Goal: Contribute content: Add original content to the website for others to see

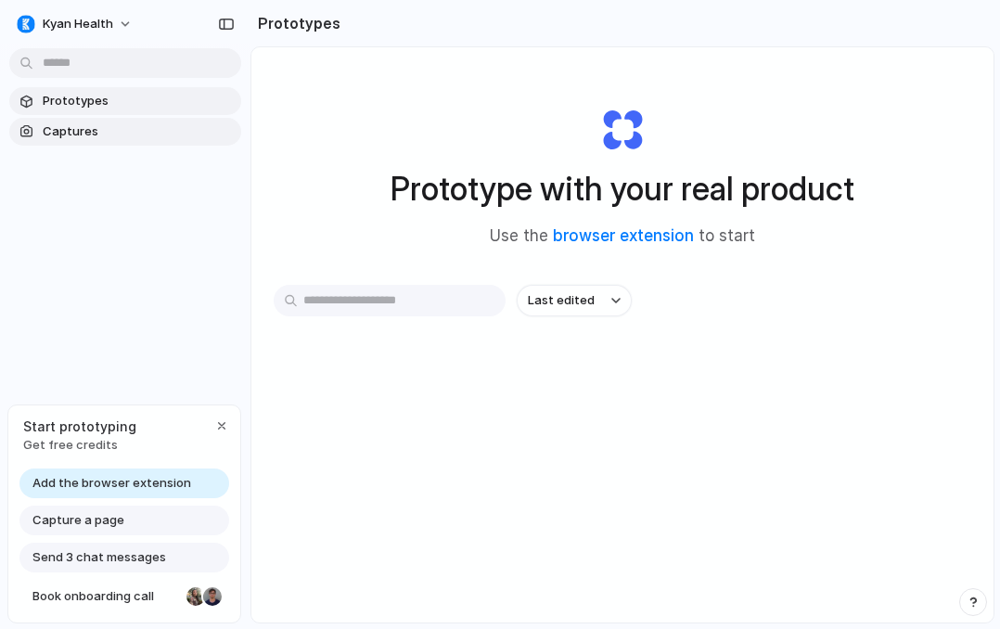
click at [102, 127] on span "Captures" at bounding box center [138, 131] width 191 height 19
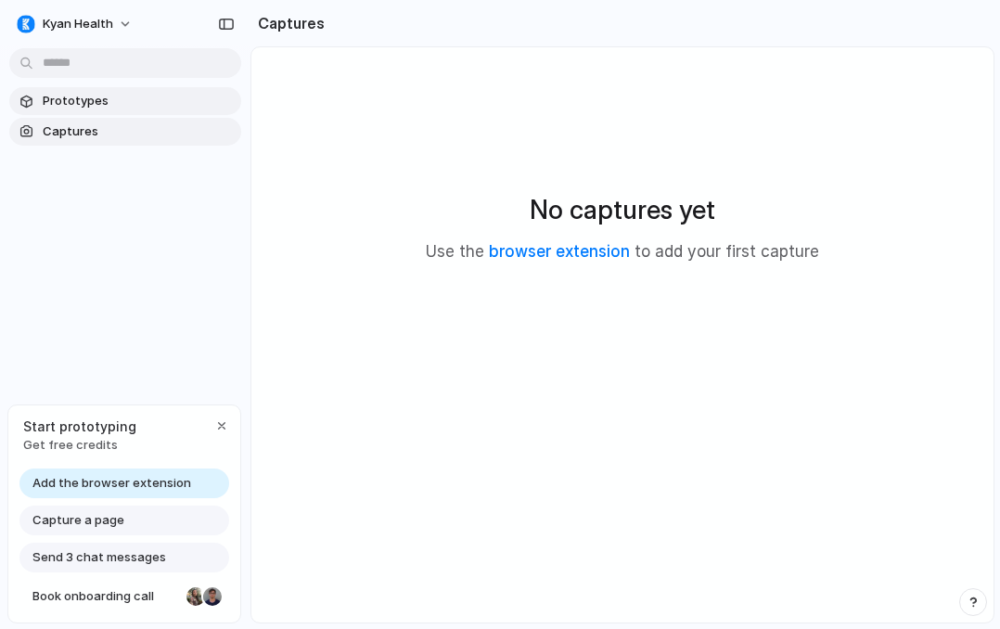
click at [138, 108] on span "Prototypes" at bounding box center [138, 101] width 191 height 19
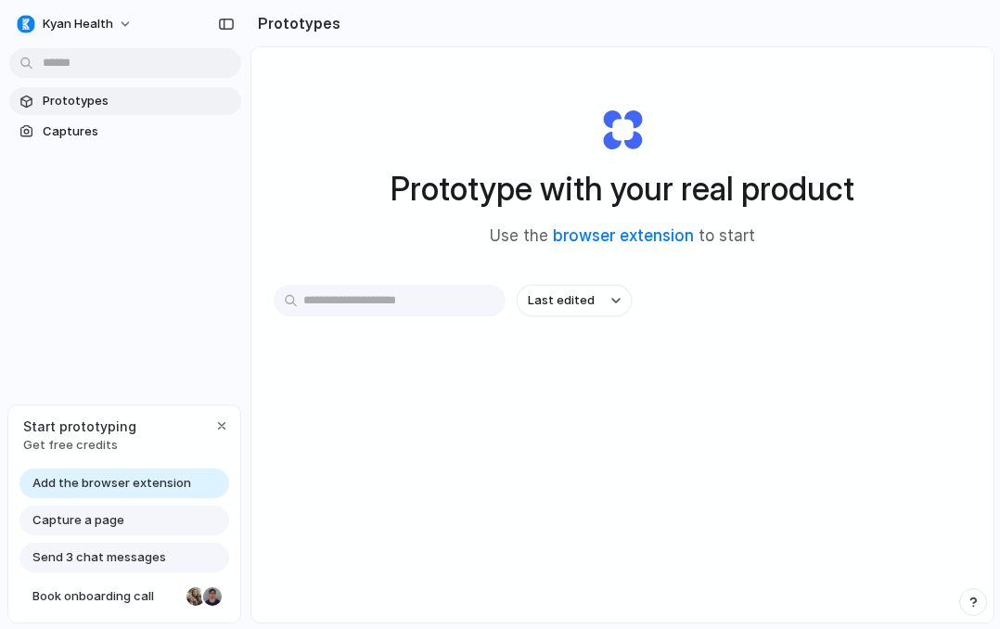
click at [128, 521] on div "Capture a page" at bounding box center [124, 521] width 210 height 30
click at [91, 488] on span "Add the browser extension" at bounding box center [111, 483] width 159 height 19
click at [98, 519] on span "Capture a page" at bounding box center [78, 520] width 92 height 19
click at [122, 135] on span "Captures" at bounding box center [138, 131] width 191 height 19
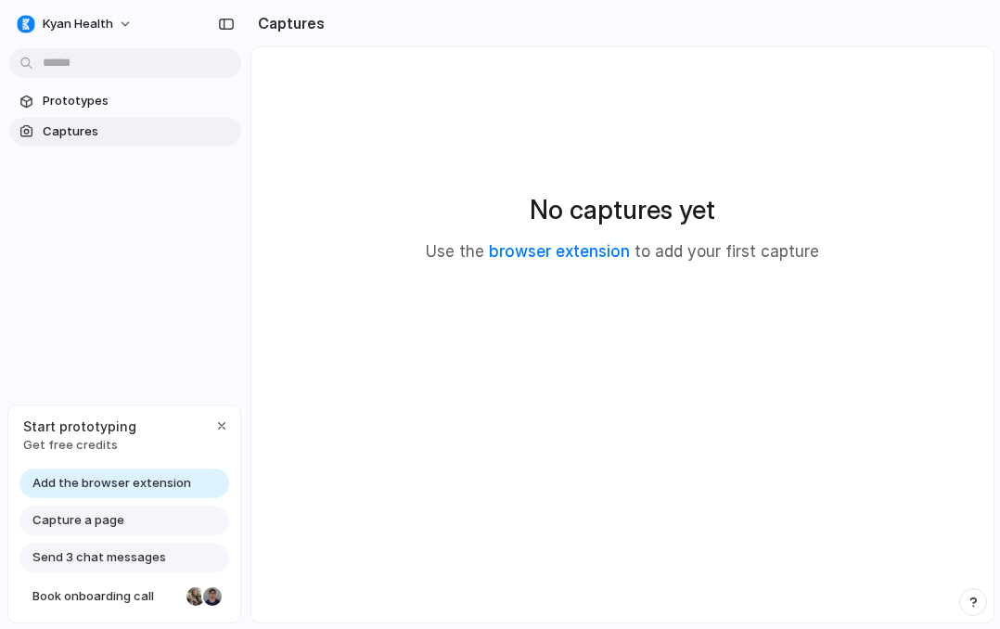
click at [517, 187] on div "No captures yet Use the browser extension to add your first capture" at bounding box center [623, 227] width 698 height 315
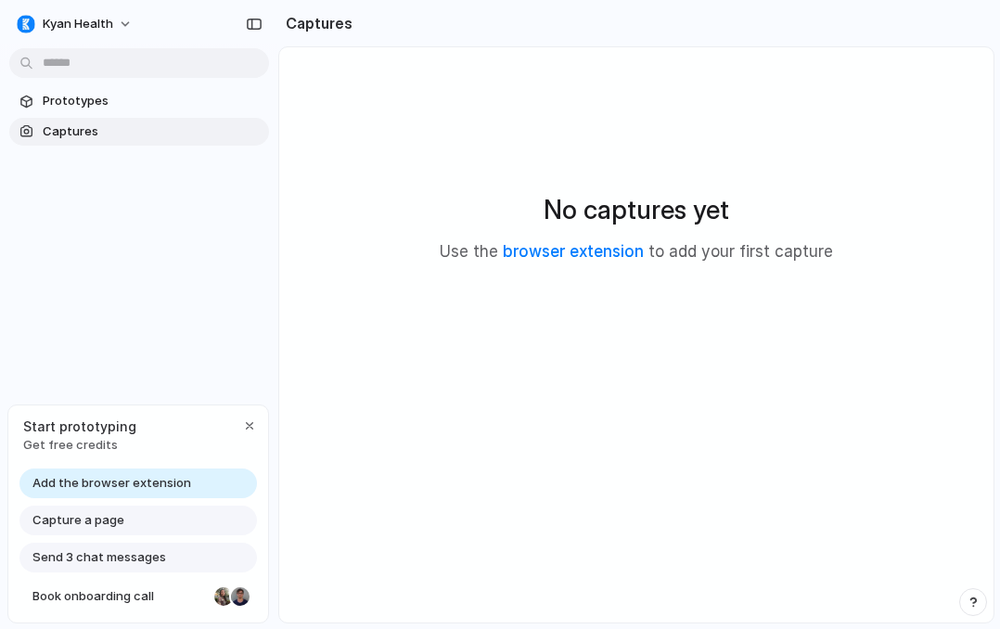
drag, startPoint x: 247, startPoint y: 396, endPoint x: 509, endPoint y: 398, distance: 261.7
click at [246, 419] on div "button" at bounding box center [249, 426] width 15 height 15
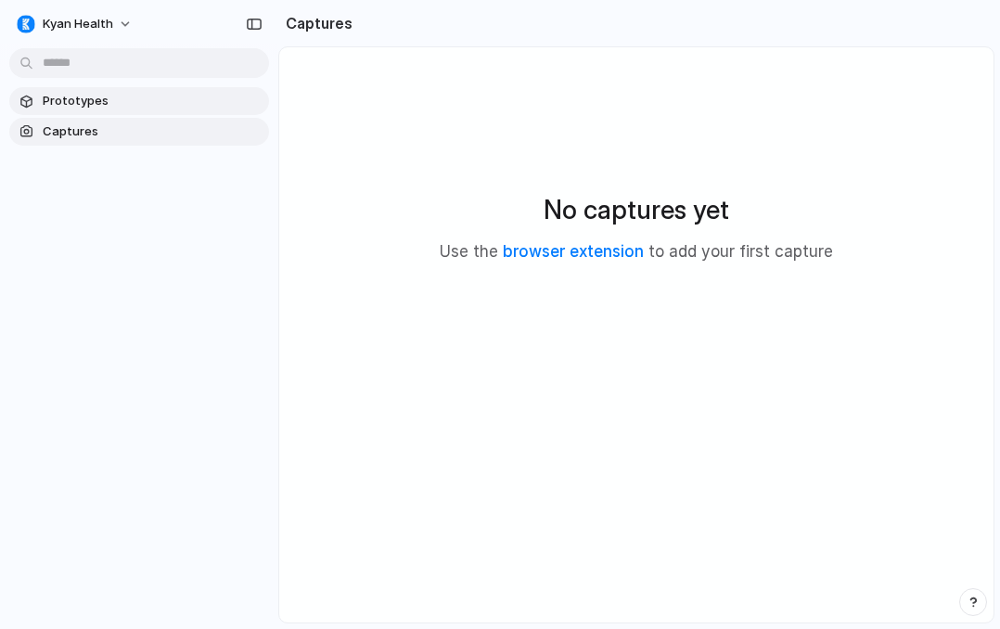
click at [113, 110] on span "Prototypes" at bounding box center [152, 101] width 219 height 19
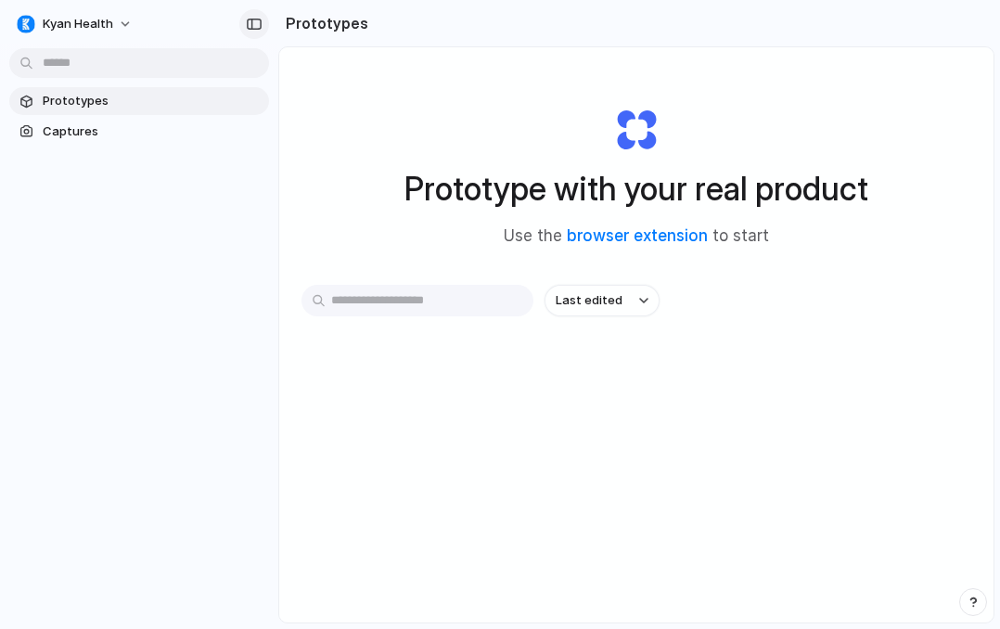
click at [256, 19] on div "button" at bounding box center [254, 24] width 17 height 13
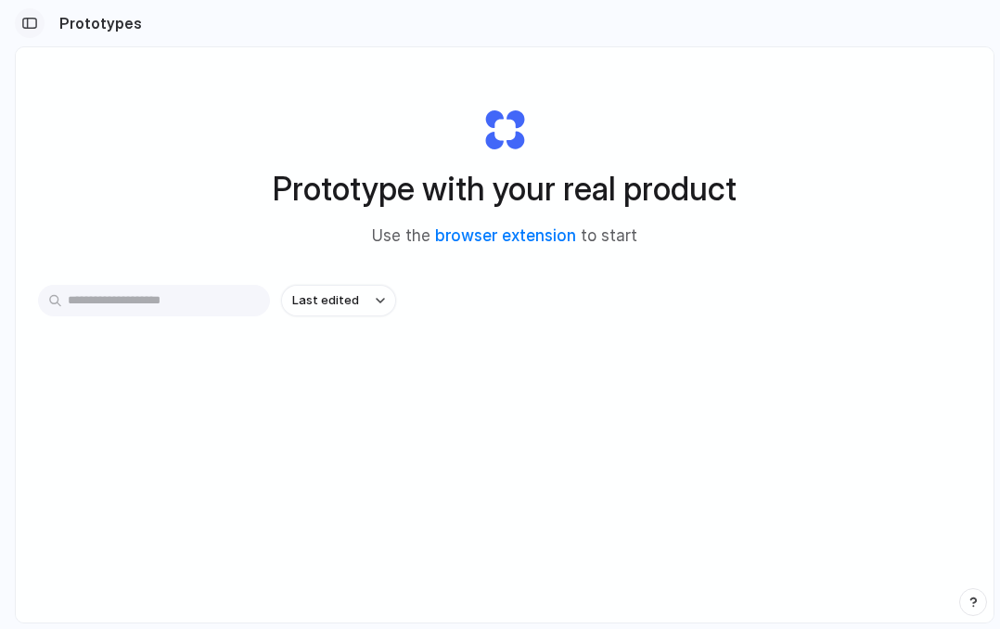
click at [31, 19] on div "button" at bounding box center [29, 23] width 17 height 13
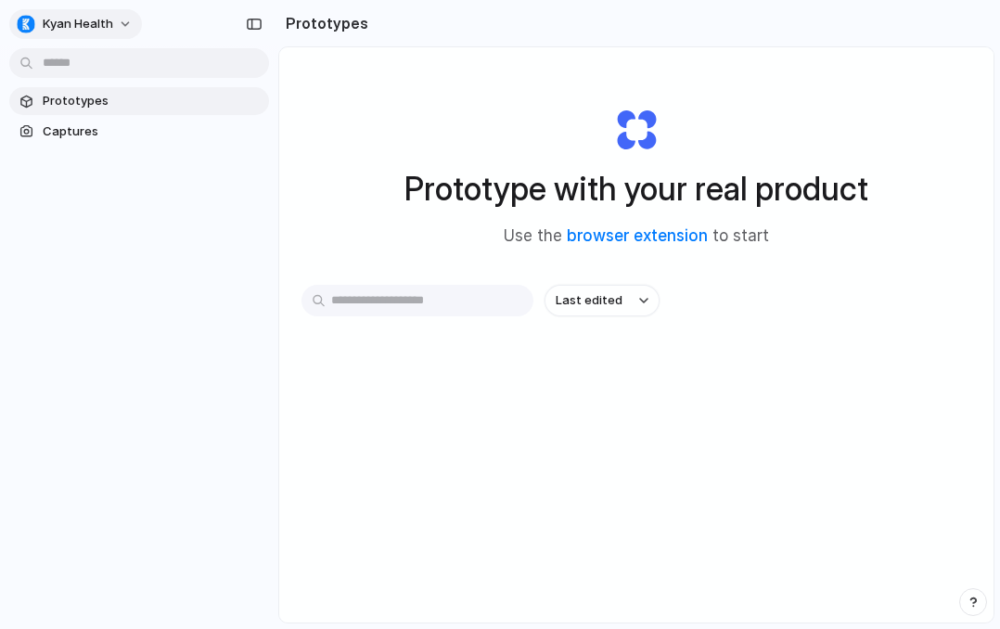
click at [122, 12] on button "Kyan Health" at bounding box center [75, 24] width 133 height 30
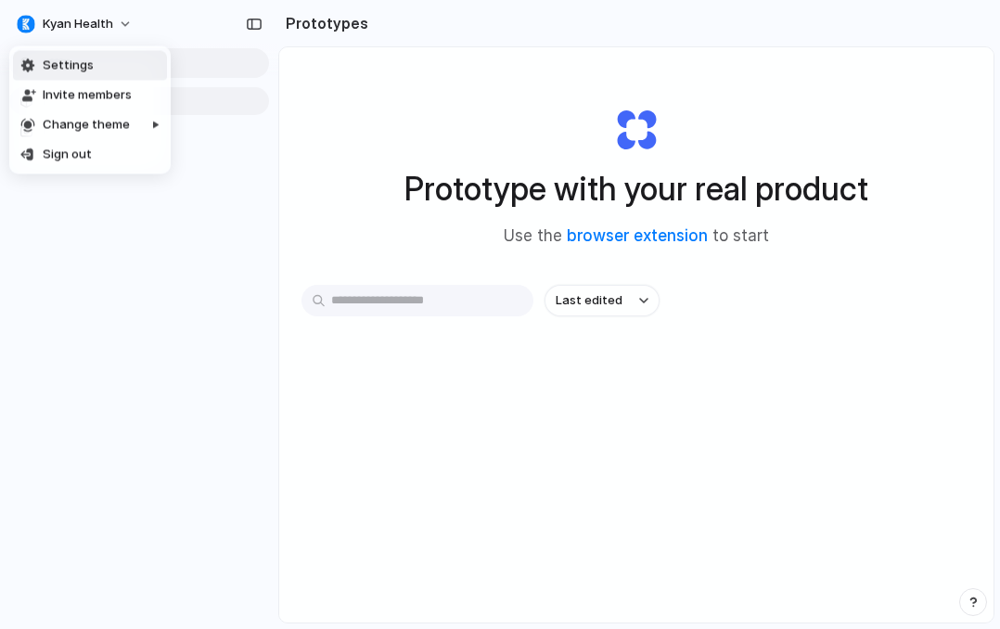
click at [230, 213] on div "Settings Invite members Change theme Sign out" at bounding box center [500, 314] width 1000 height 629
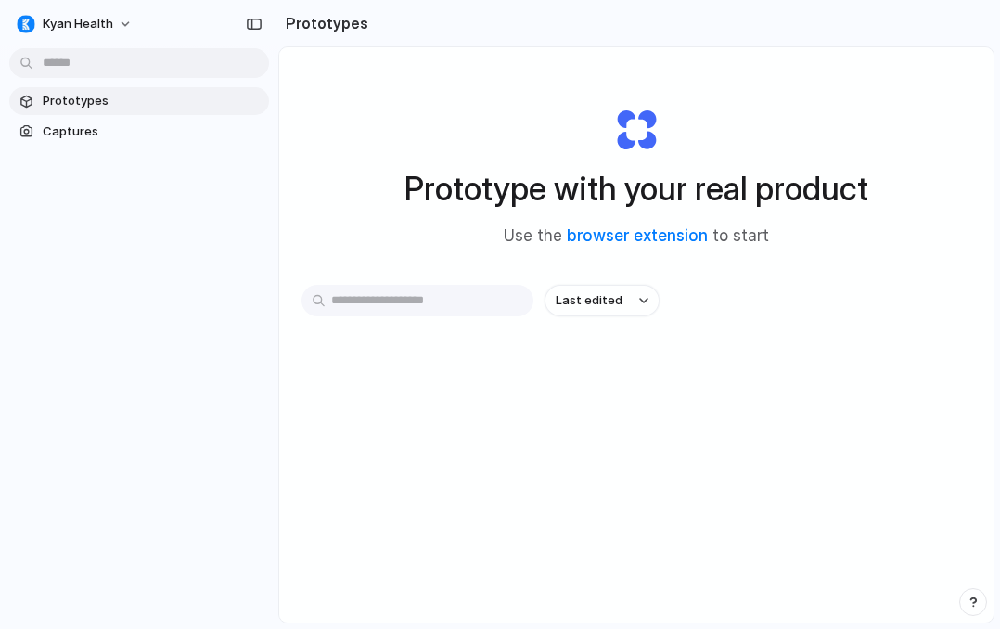
click at [330, 19] on h2 "Prototypes" at bounding box center [323, 23] width 90 height 22
click at [42, 144] on link "Captures" at bounding box center [139, 132] width 260 height 28
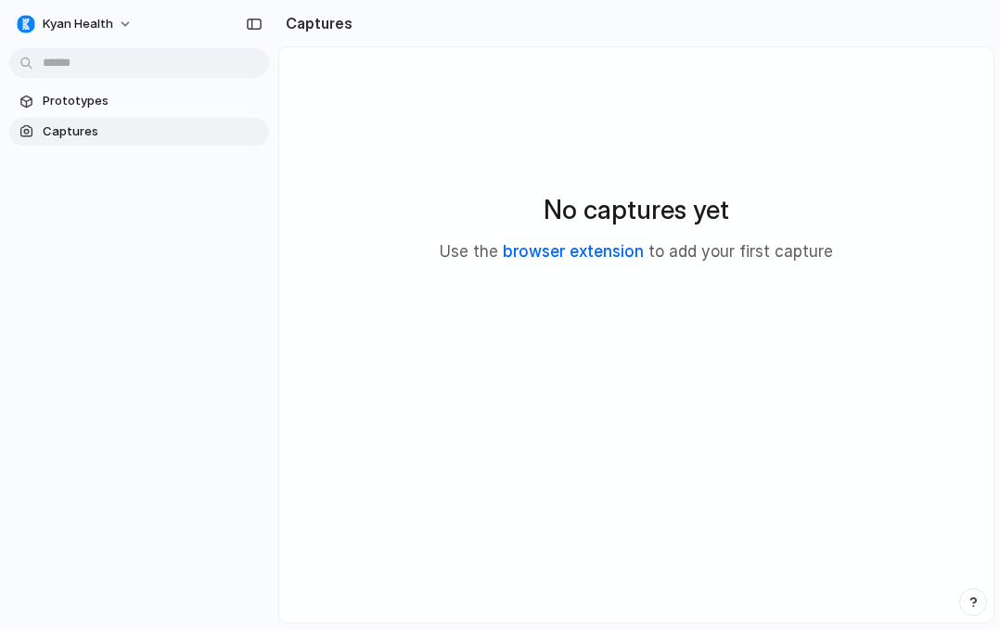
click at [556, 251] on link "browser extension" at bounding box center [573, 251] width 141 height 19
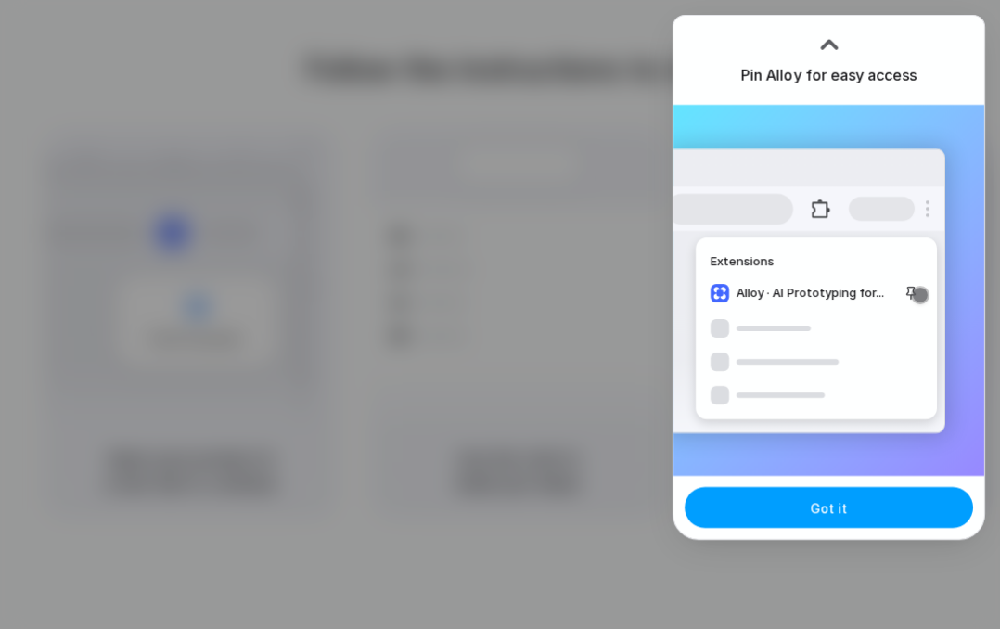
click at [802, 513] on button "Got it" at bounding box center [829, 507] width 289 height 41
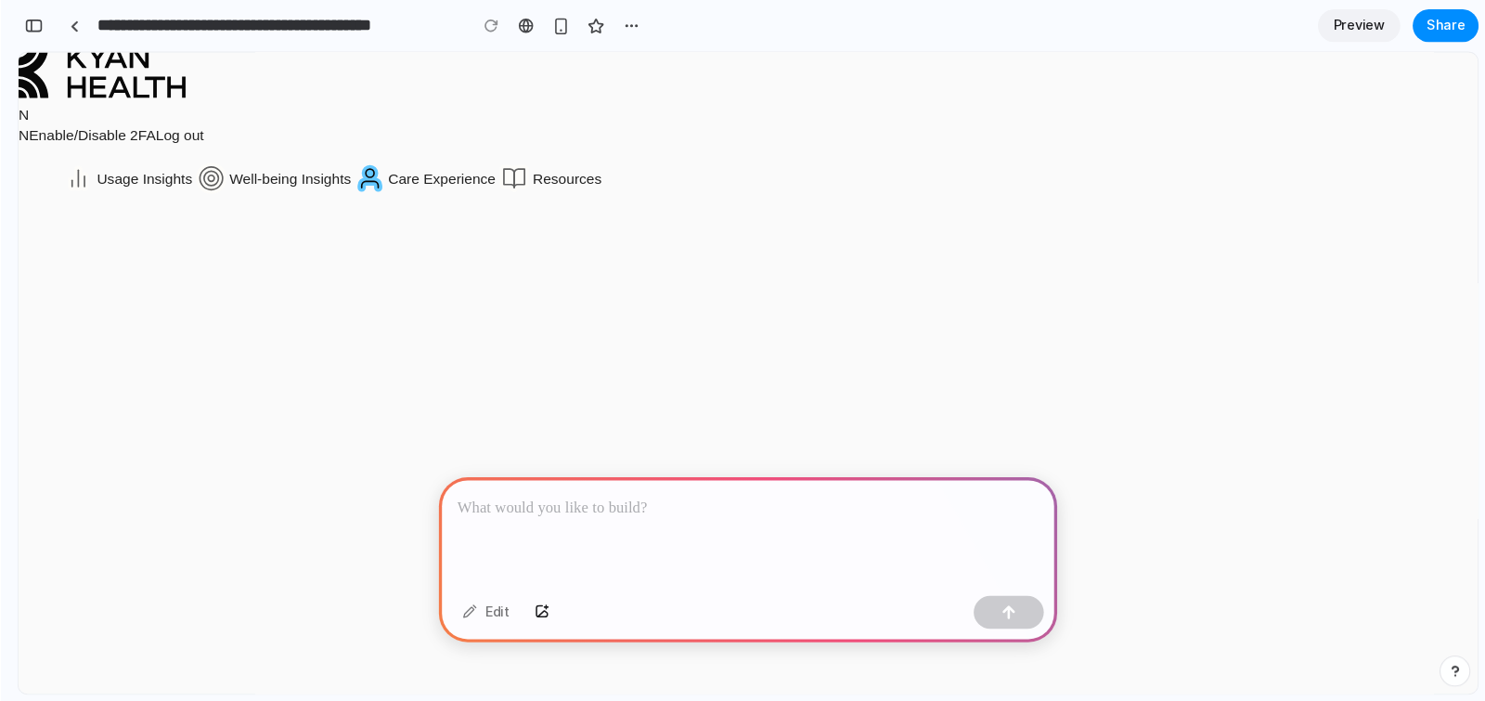
scroll to position [6, 0]
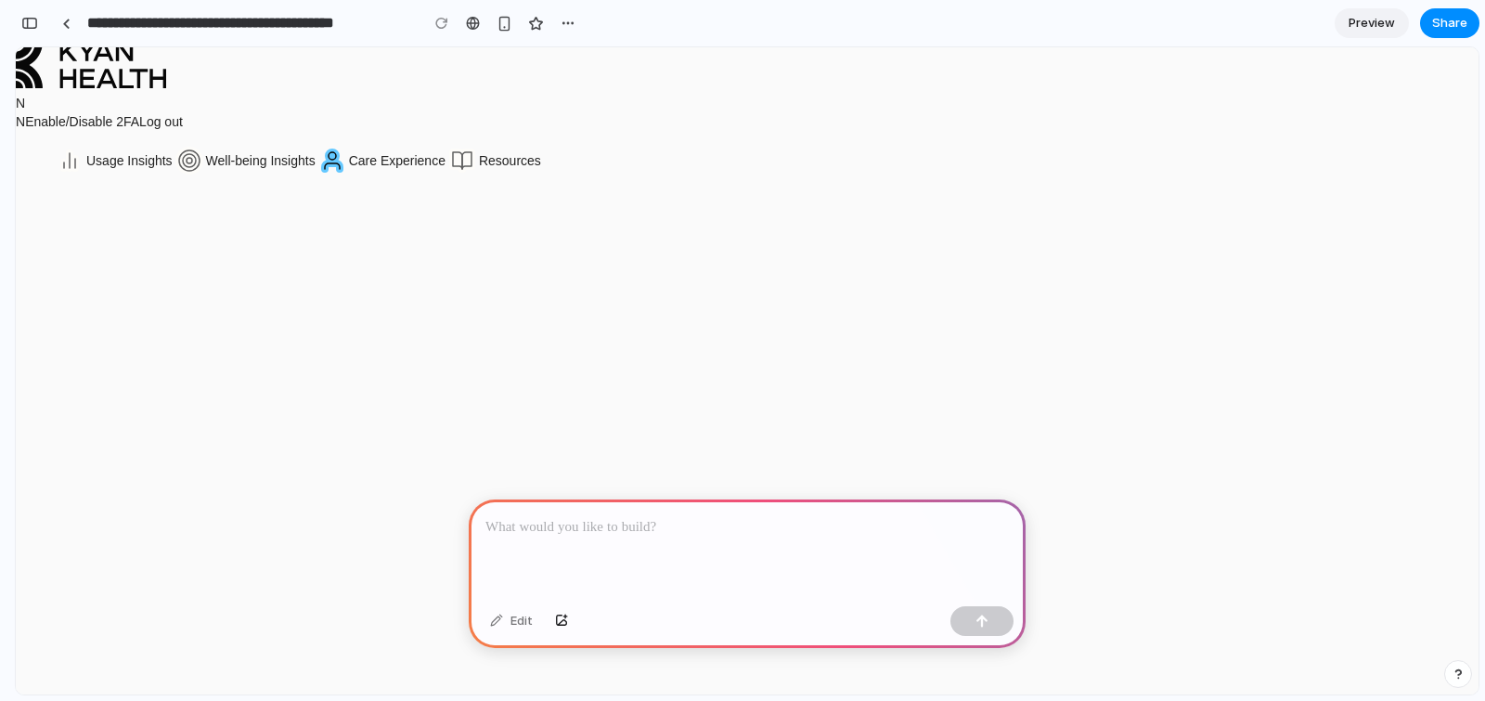
click at [795, 533] on p at bounding box center [746, 527] width 523 height 22
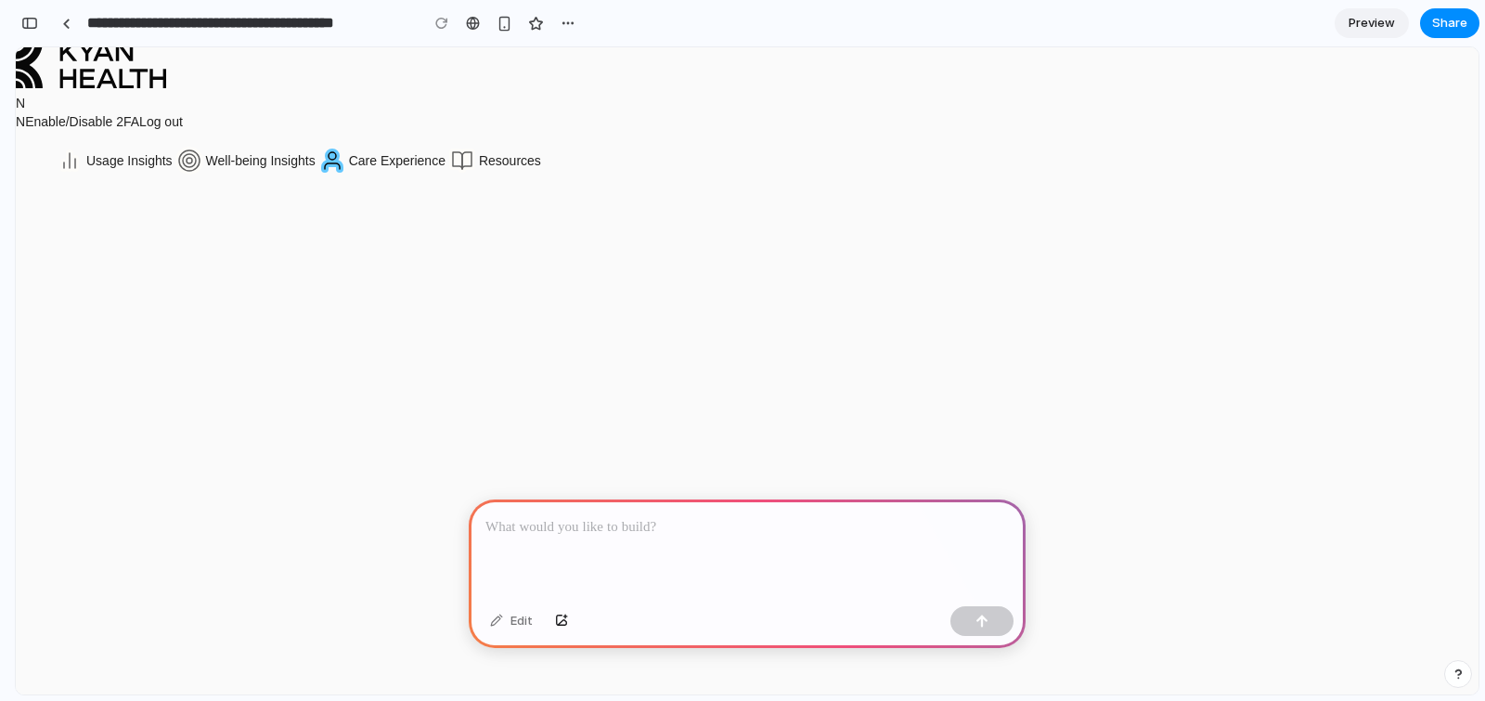
click at [592, 544] on div at bounding box center [747, 548] width 557 height 99
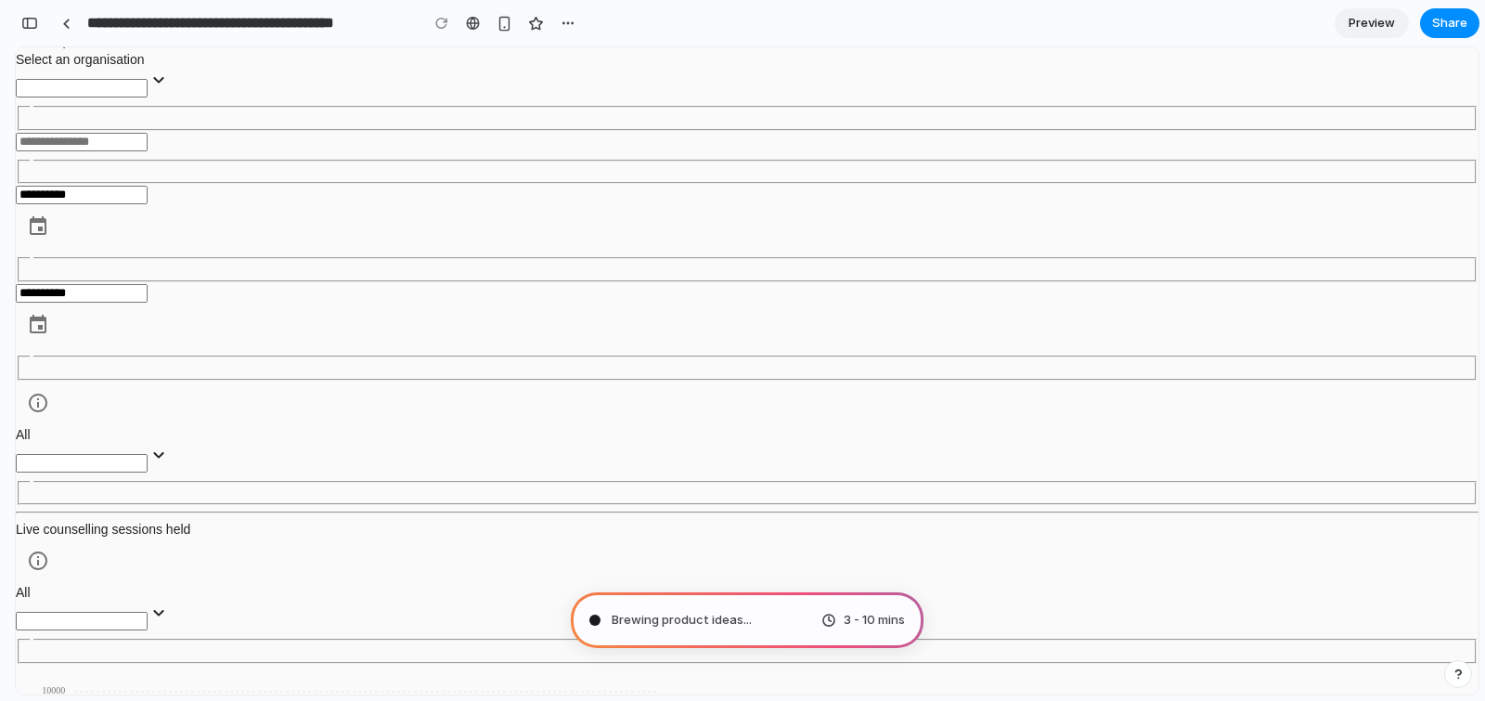
scroll to position [847, 0]
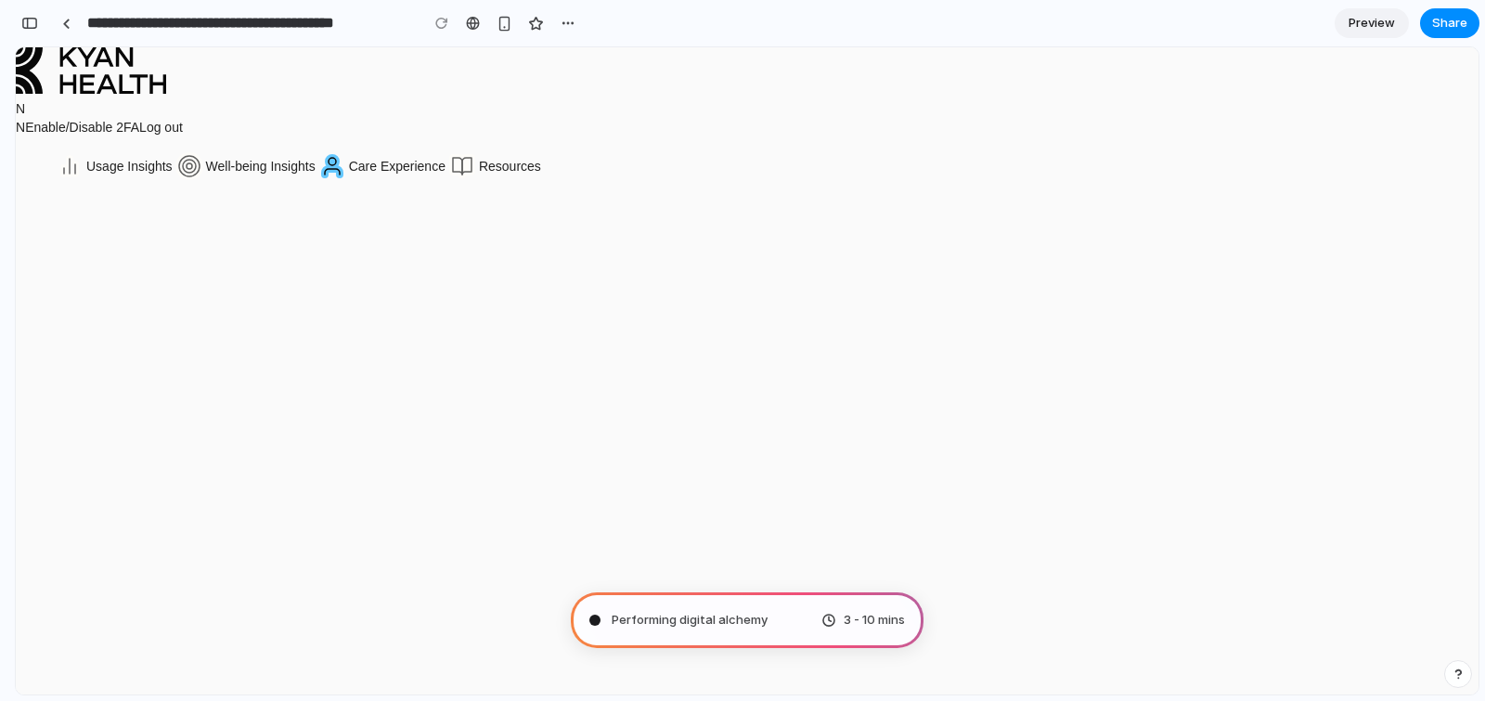
scroll to position [0, 17]
type input "**********"
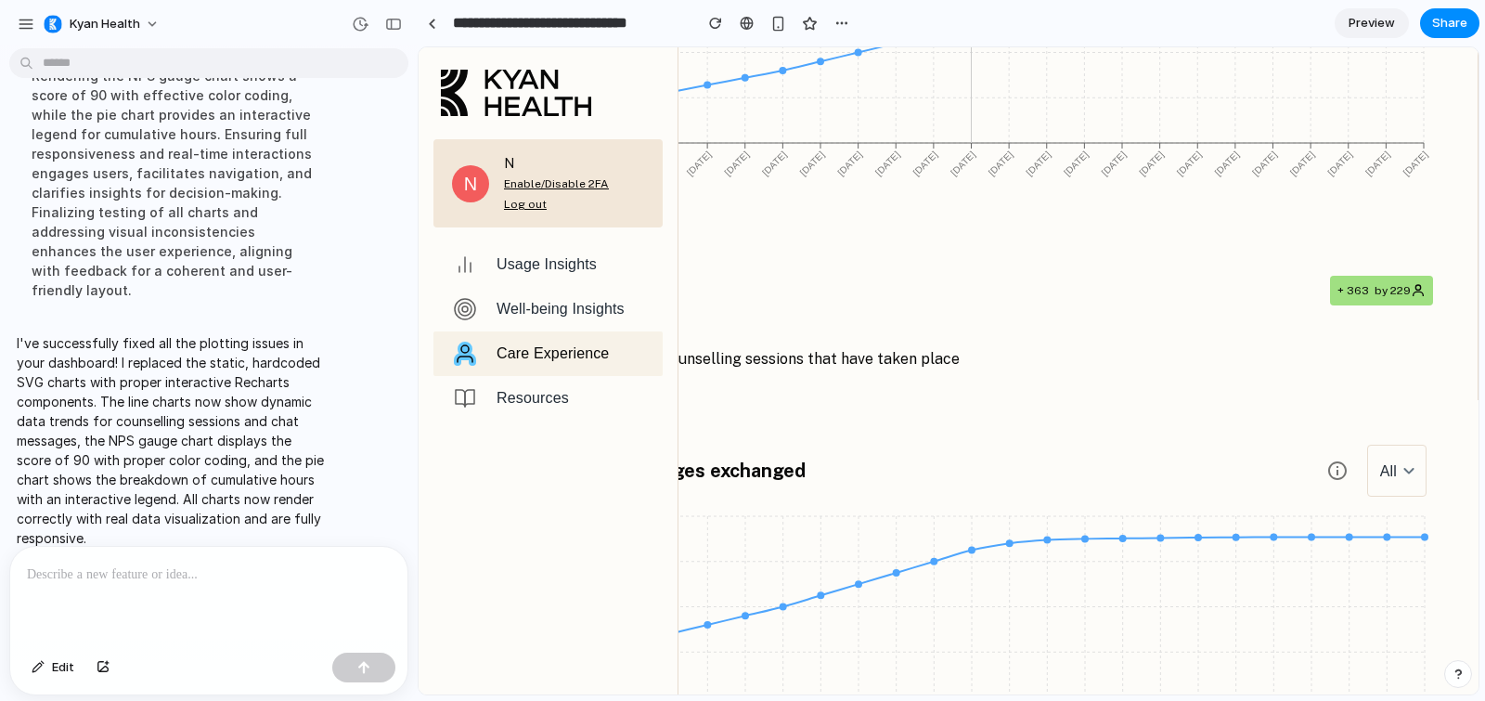
scroll to position [510, 0]
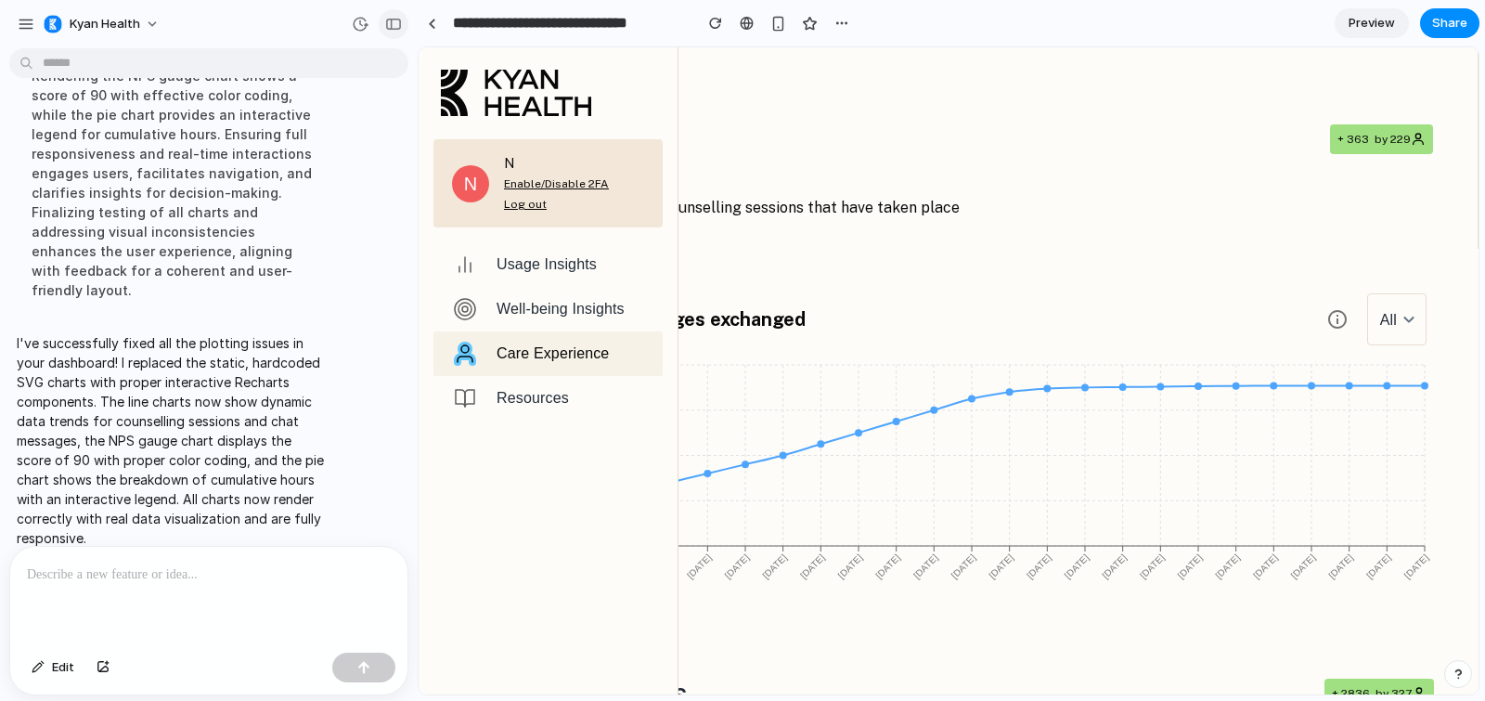
click at [396, 22] on div "button" at bounding box center [393, 24] width 17 height 13
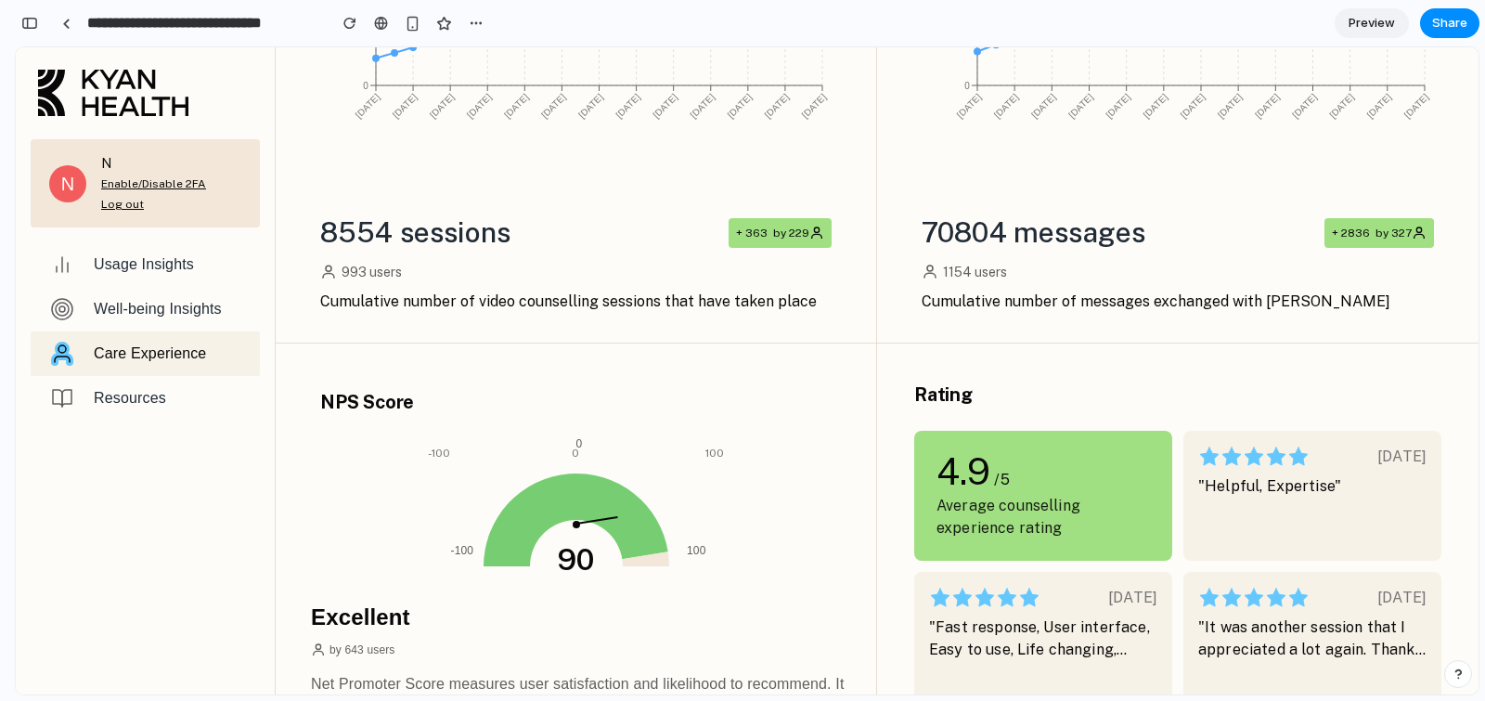
scroll to position [0, 0]
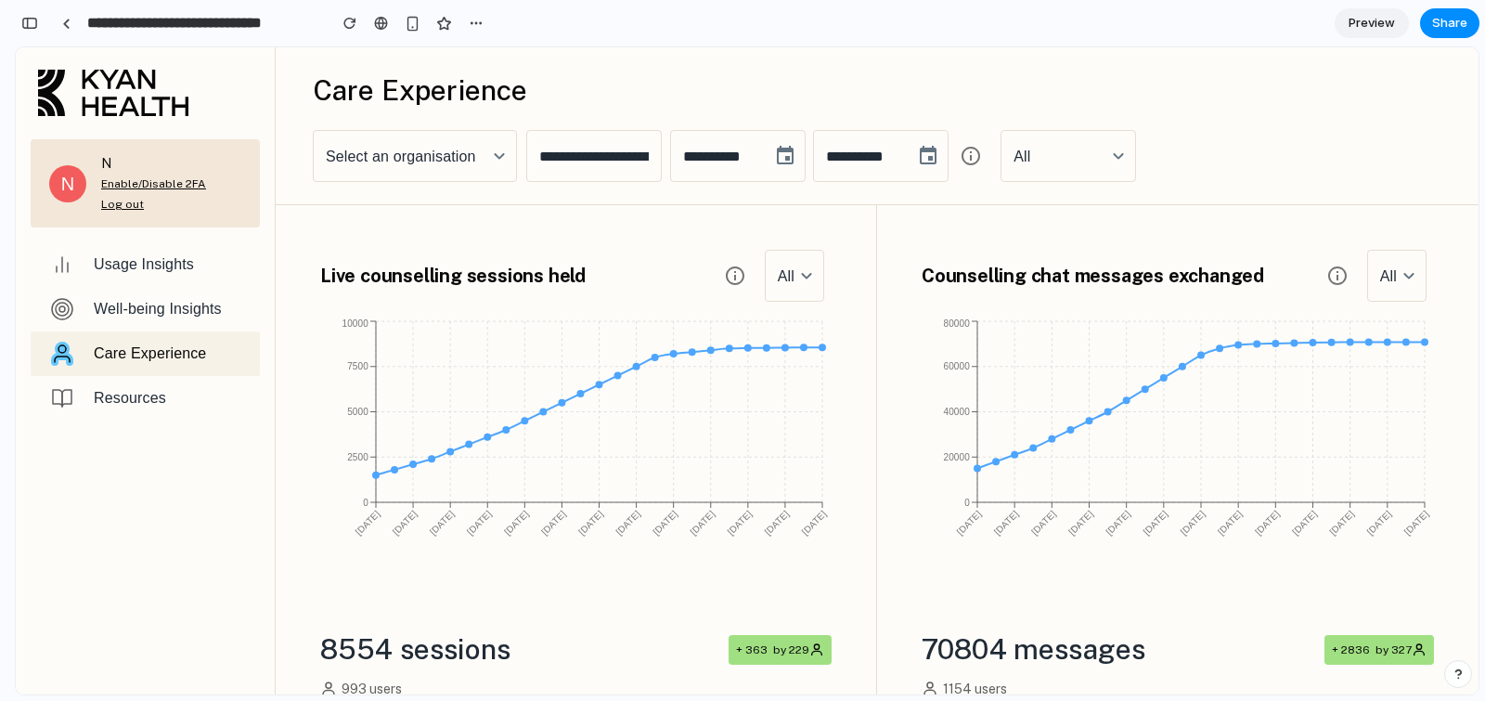
click at [226, 316] on div "Well-being Insights" at bounding box center [169, 309] width 151 height 22
